Goal: Task Accomplishment & Management: Manage account settings

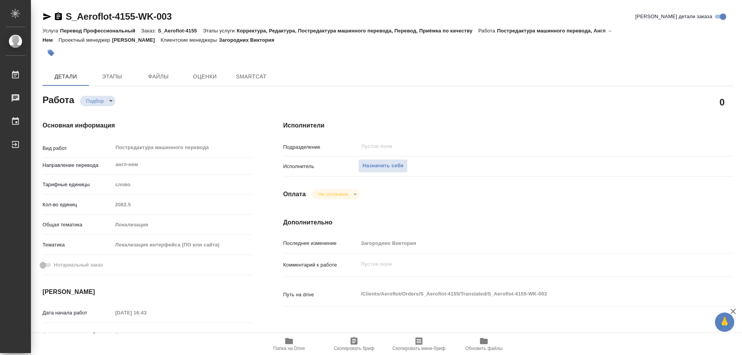
type textarea "x"
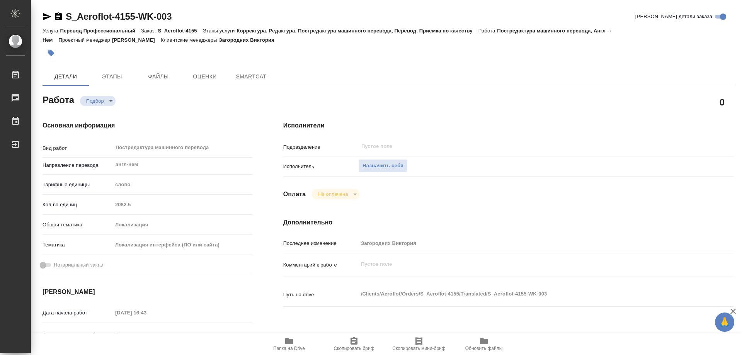
type textarea "x"
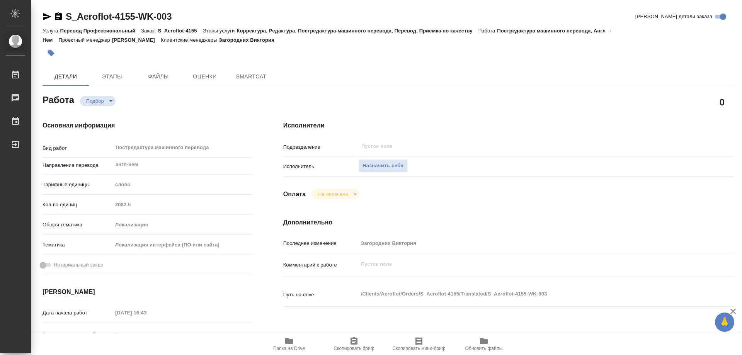
type textarea "x"
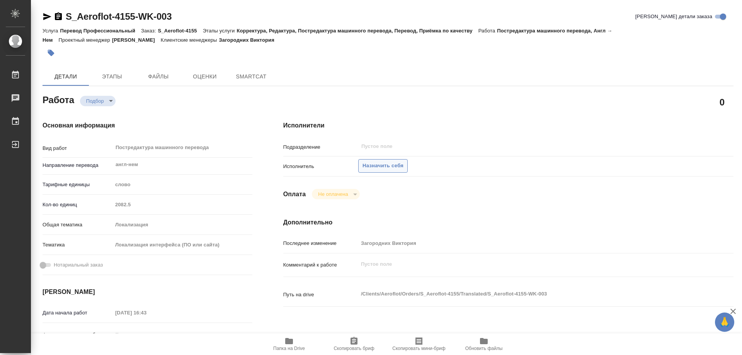
type textarea "x"
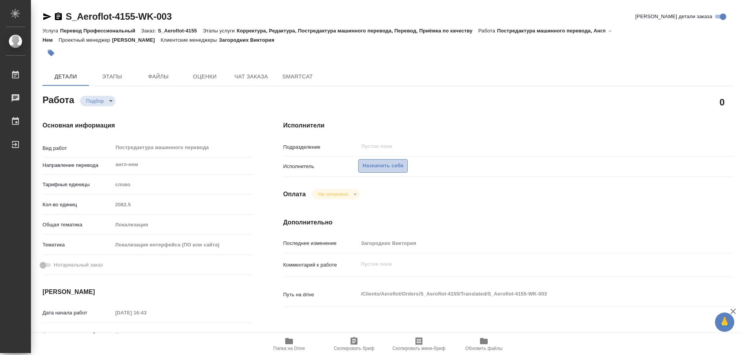
click at [384, 168] on span "Назначить себя" at bounding box center [382, 165] width 41 height 9
type textarea "x"
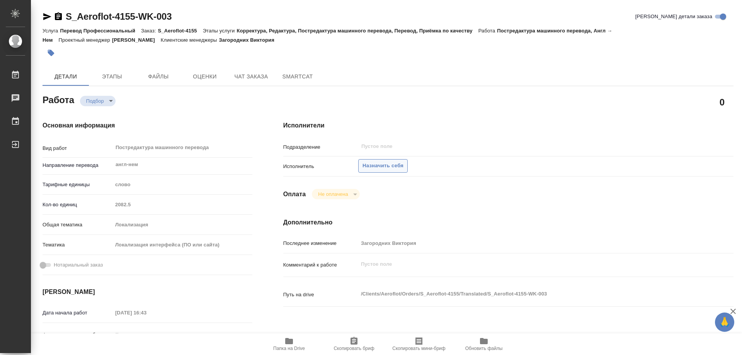
type textarea "x"
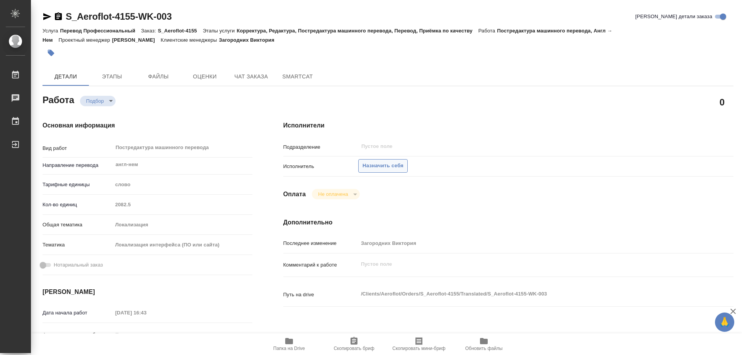
type textarea "x"
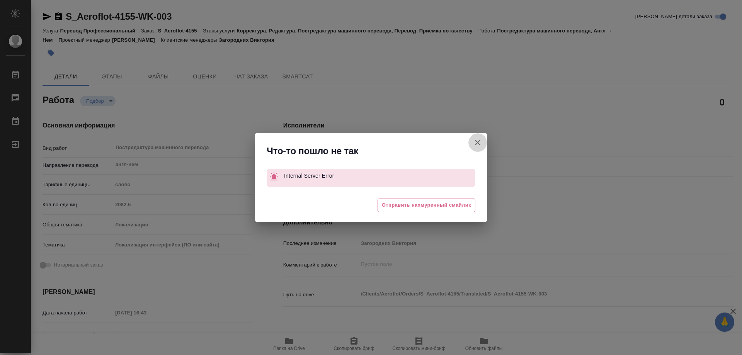
click at [479, 144] on icon "button" at bounding box center [477, 142] width 9 height 9
type textarea "x"
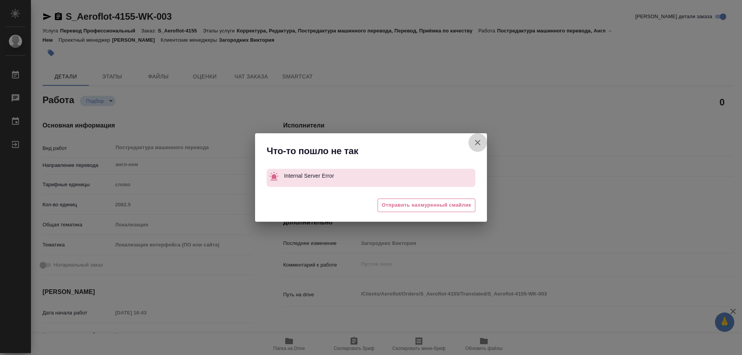
type textarea "x"
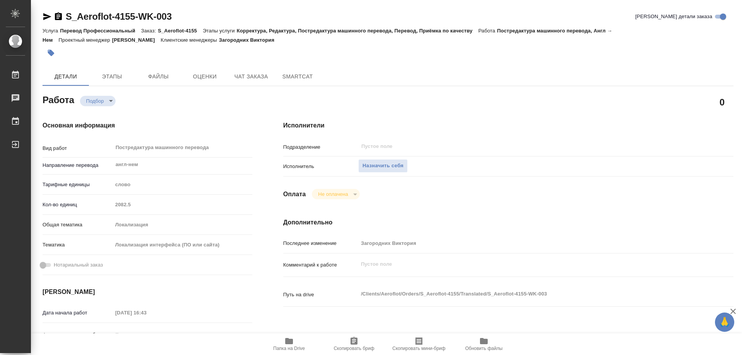
type textarea "x"
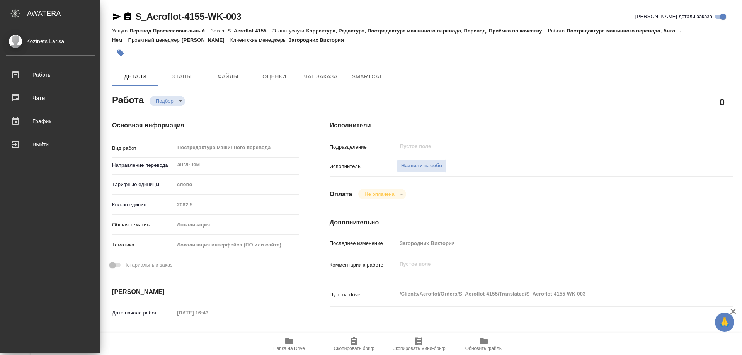
type textarea "x"
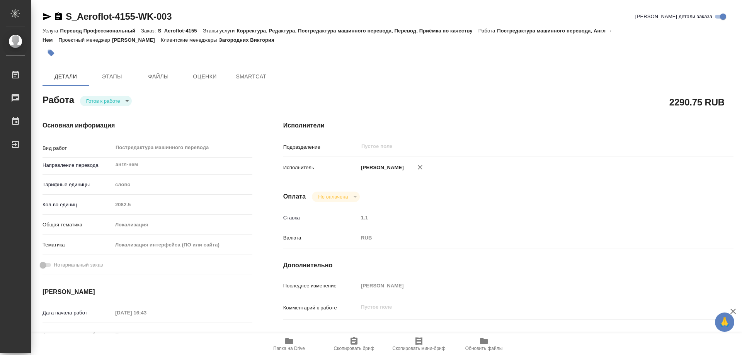
type textarea "x"
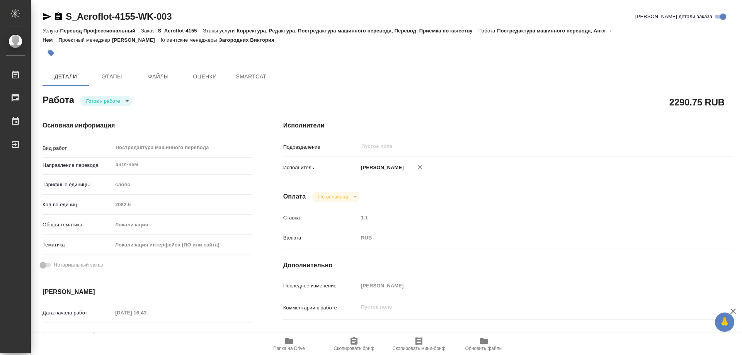
type textarea "x"
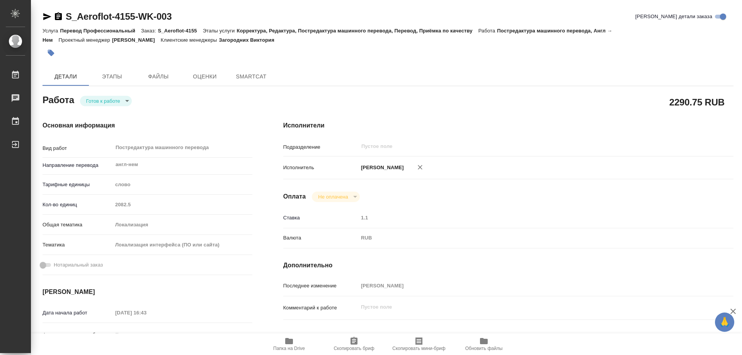
type textarea "x"
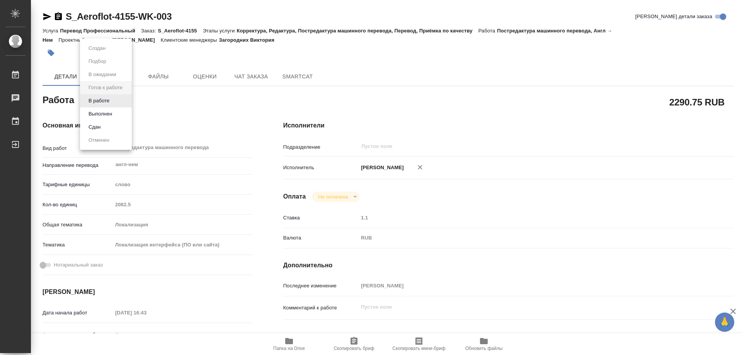
click at [126, 100] on body "🙏 .cls-1 fill:#fff; AWATERA Kozinets Larisa Работы Чаты График Выйти S_Aeroflot…" at bounding box center [371, 177] width 742 height 355
type textarea "x"
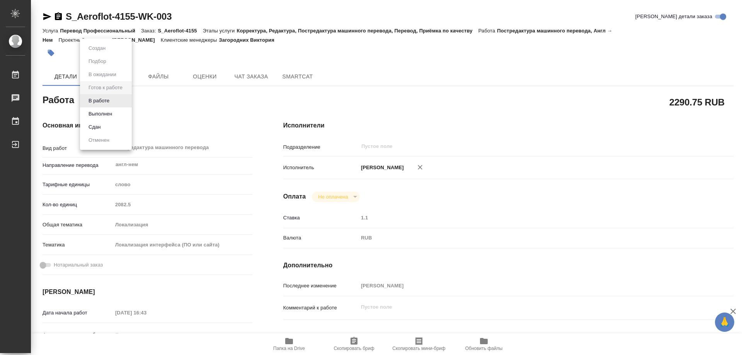
type textarea "x"
click at [88, 102] on button "В работе" at bounding box center [98, 101] width 25 height 8
type textarea "x"
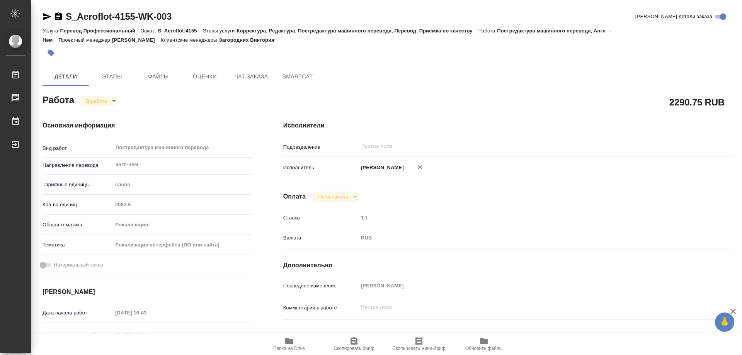
type textarea "x"
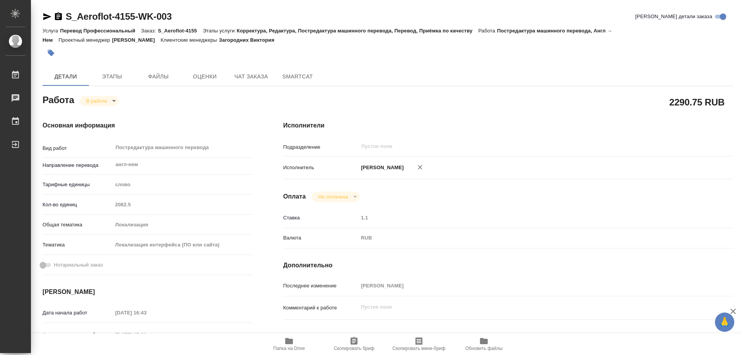
type textarea "x"
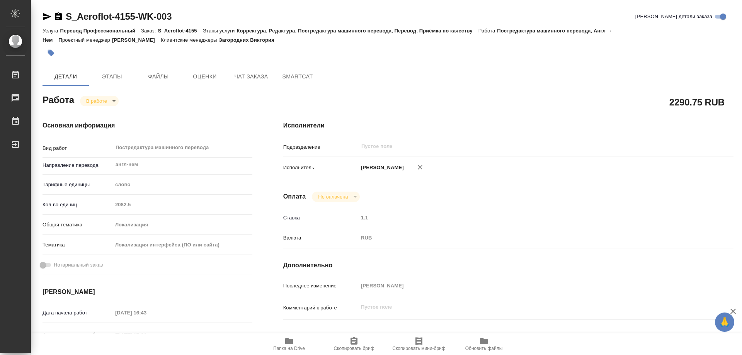
type textarea "x"
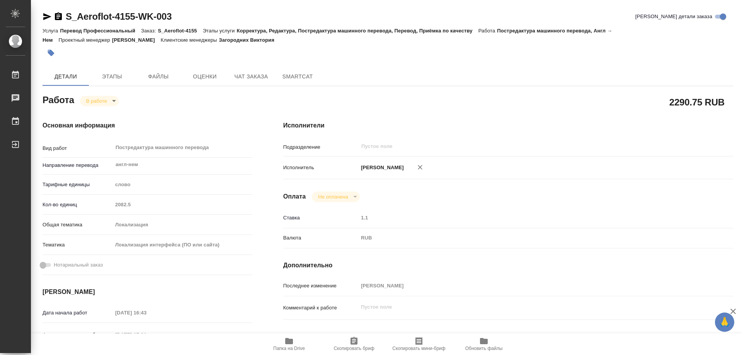
type textarea "x"
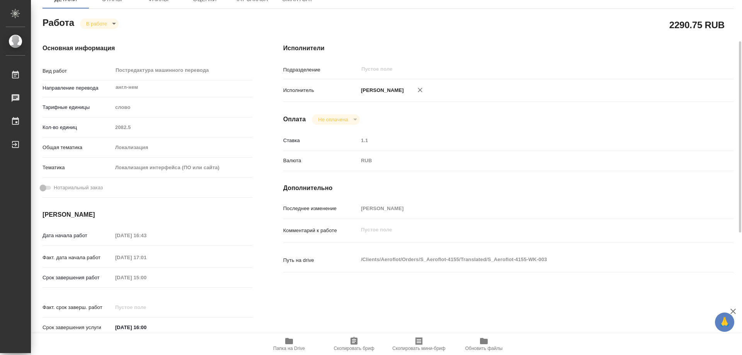
scroll to position [116, 0]
